Goal: Navigation & Orientation: Find specific page/section

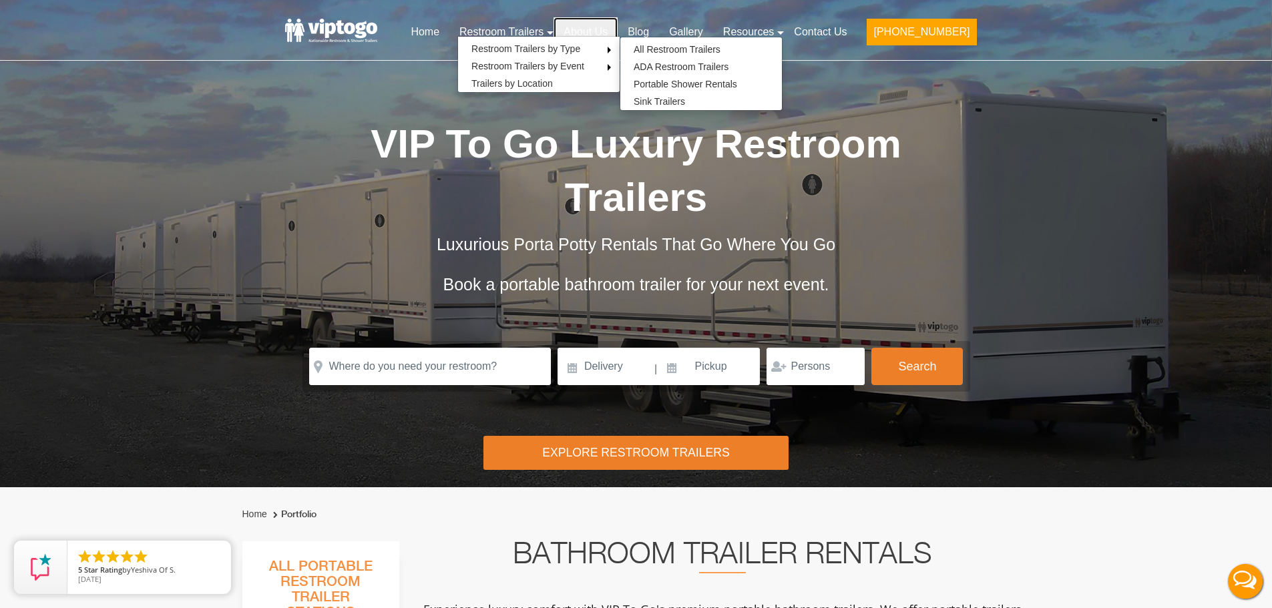
click at [618, 27] on link "About Us" at bounding box center [586, 31] width 64 height 29
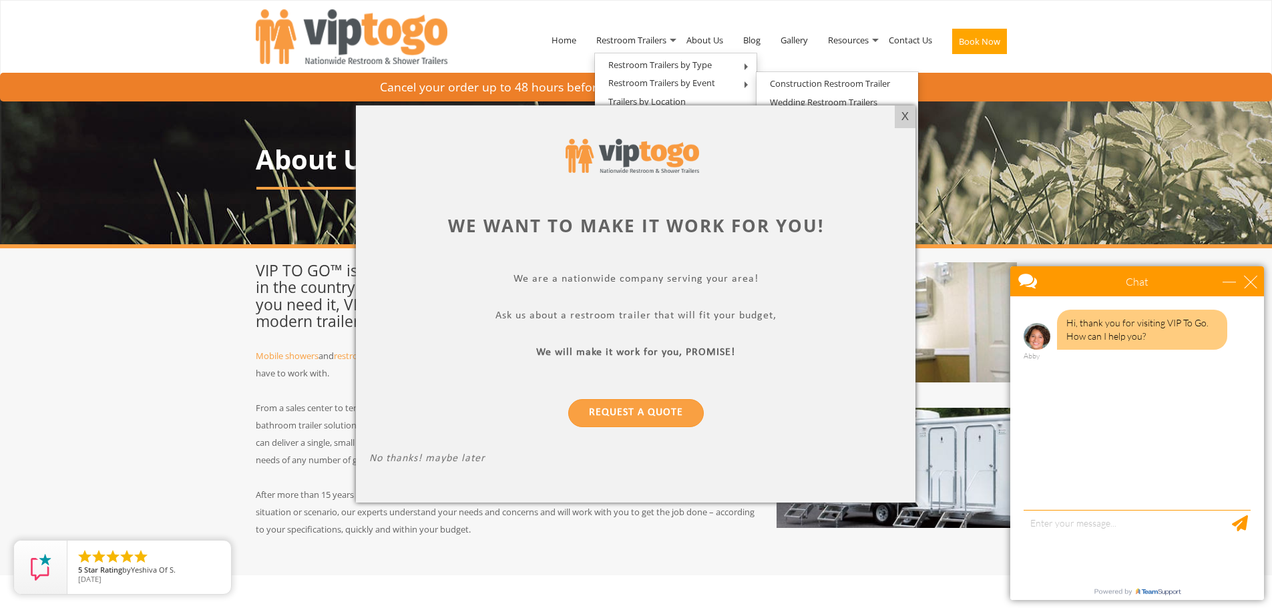
click at [570, 39] on div at bounding box center [636, 304] width 1272 height 608
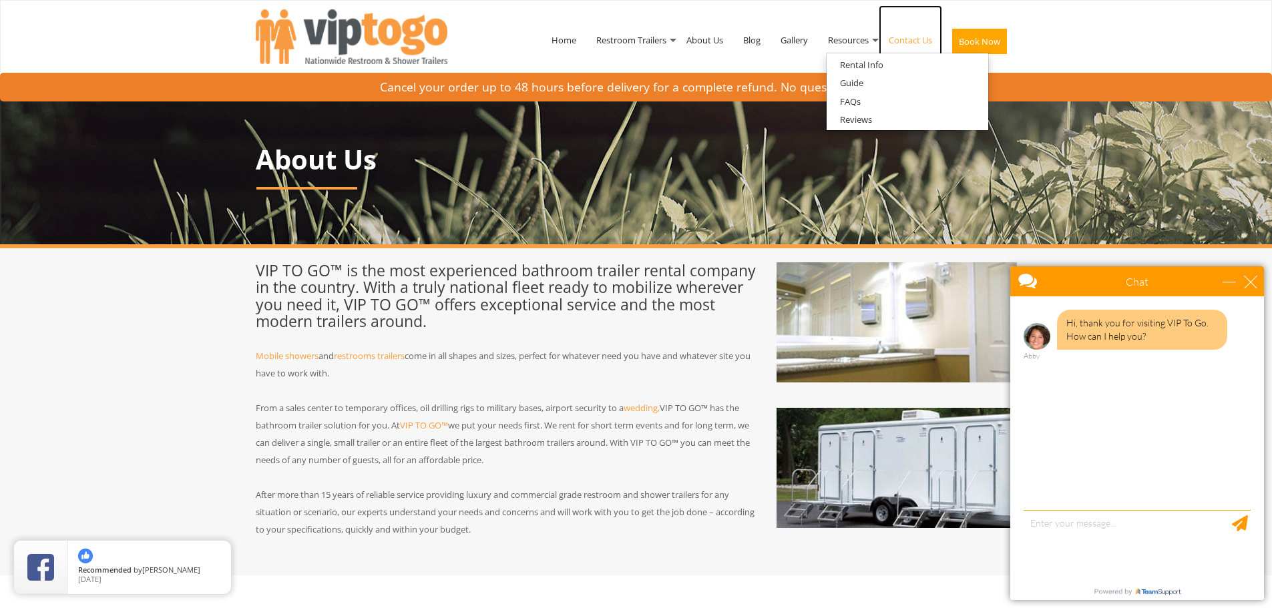
click at [906, 40] on link "Contact Us" at bounding box center [910, 39] width 63 height 69
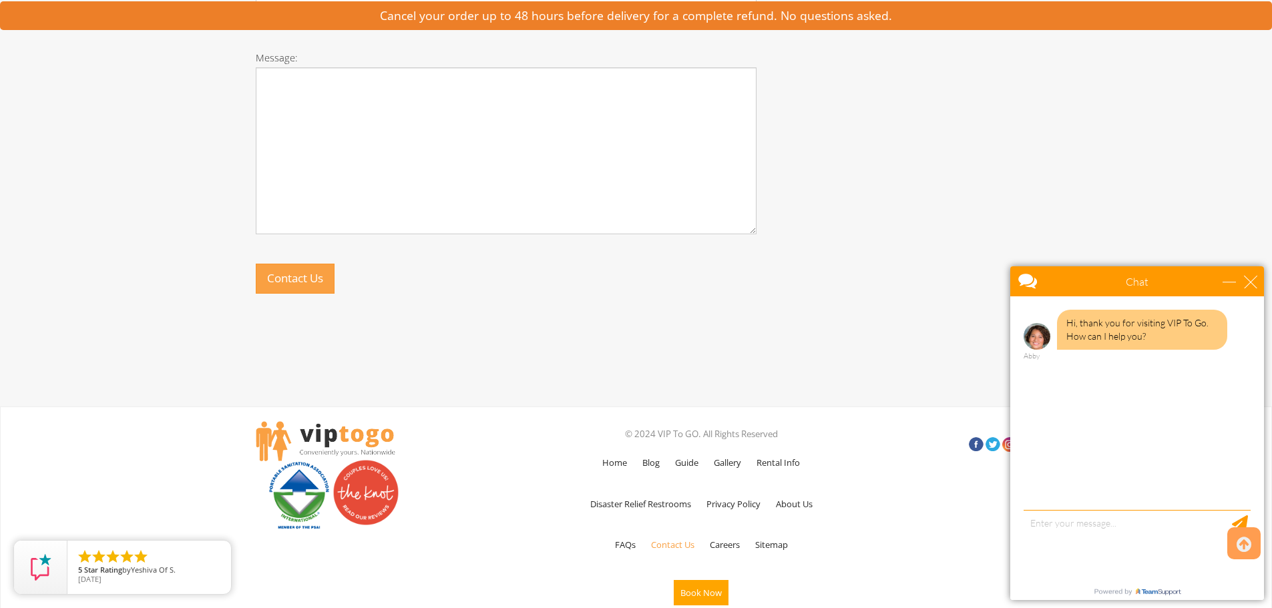
scroll to position [833, 0]
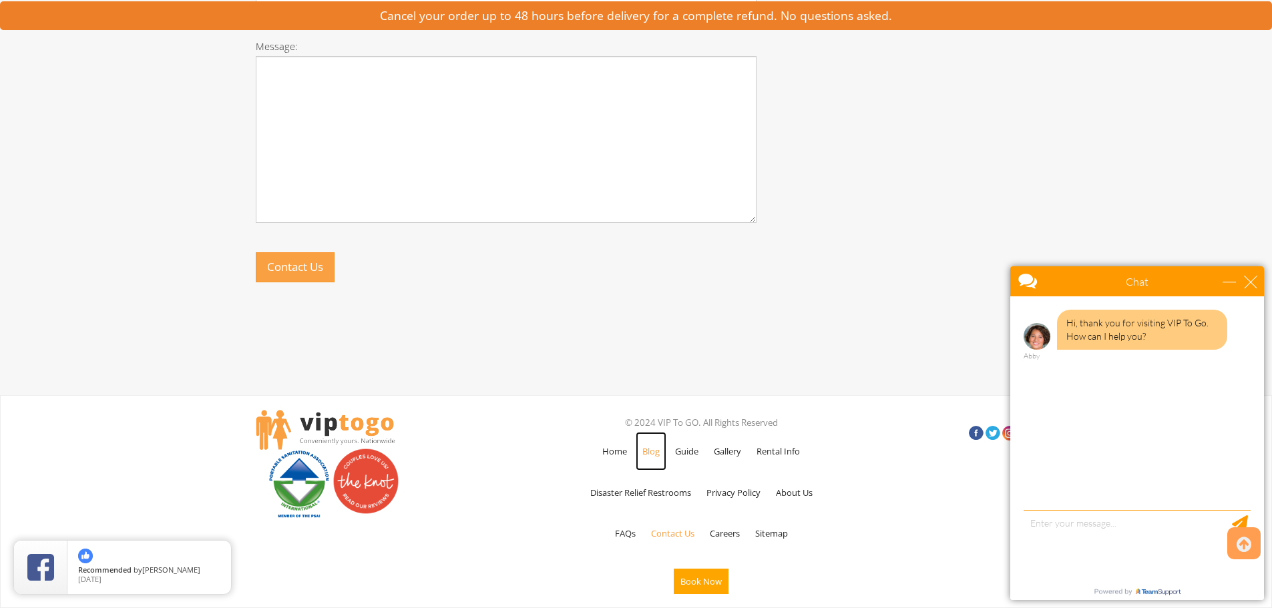
click at [650, 455] on link "Blog" at bounding box center [651, 451] width 31 height 39
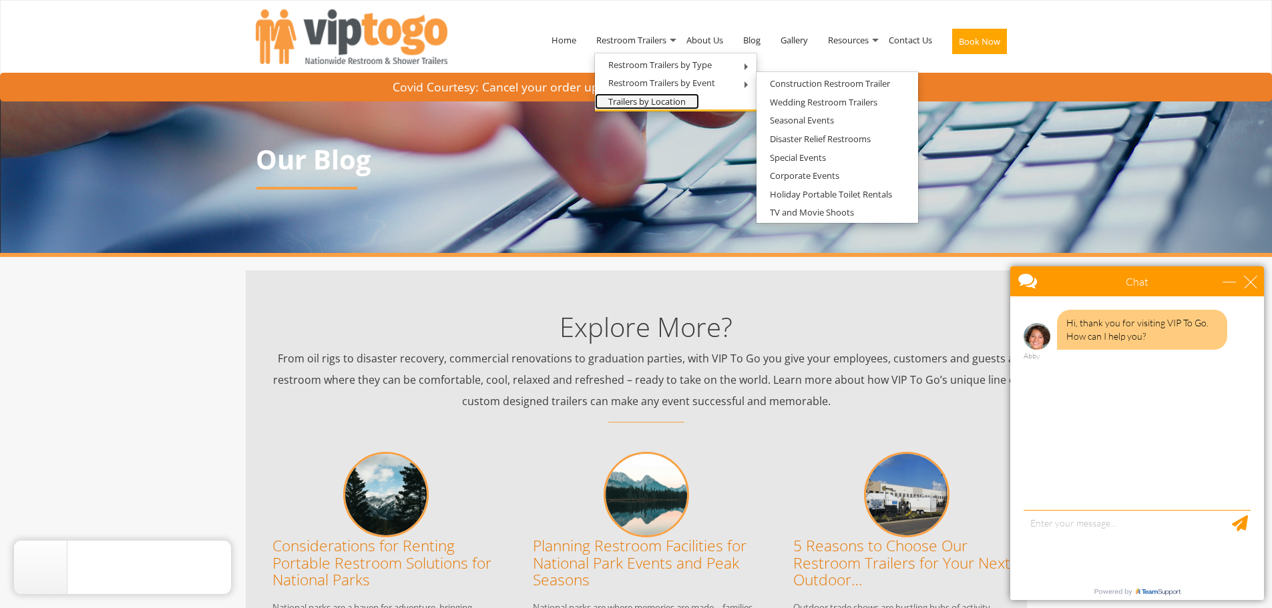
click at [657, 103] on link "Trailers by Location" at bounding box center [647, 101] width 104 height 17
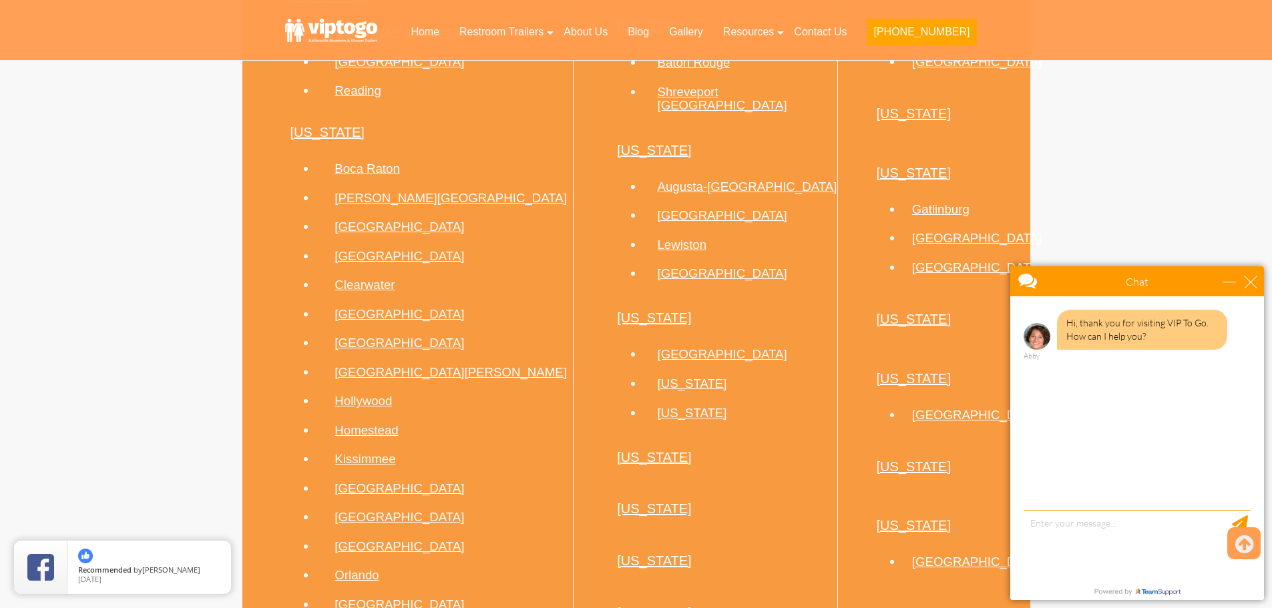
scroll to position [2337, 0]
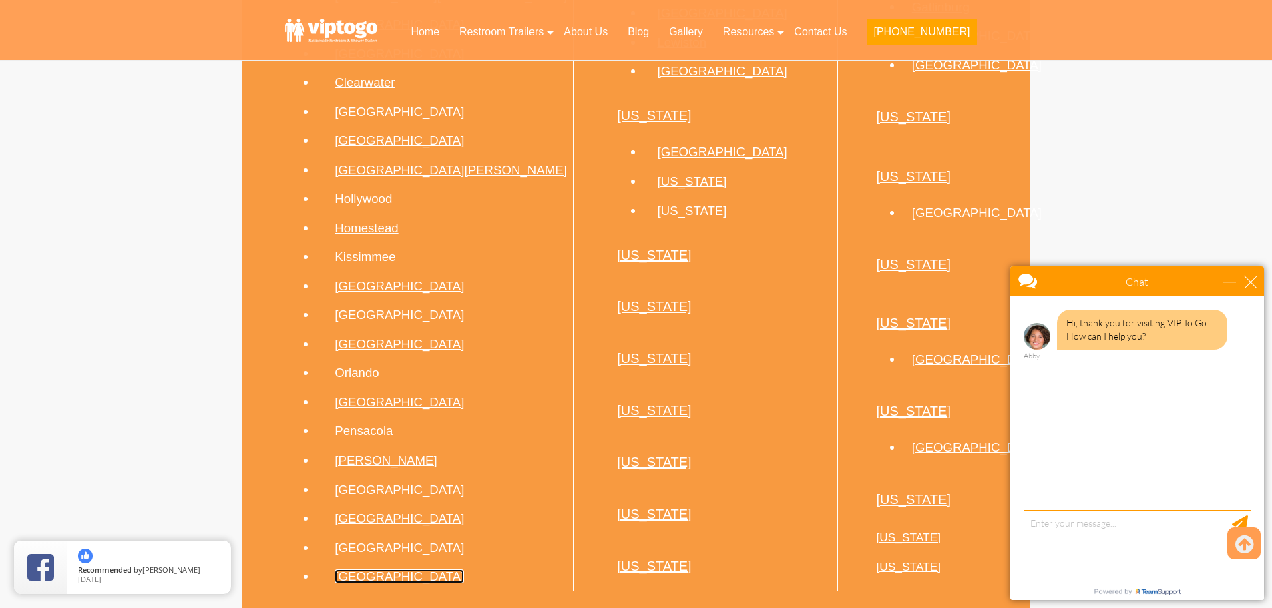
click at [351, 570] on link "West Palm Beach" at bounding box center [400, 577] width 130 height 14
